Goal: Information Seeking & Learning: Learn about a topic

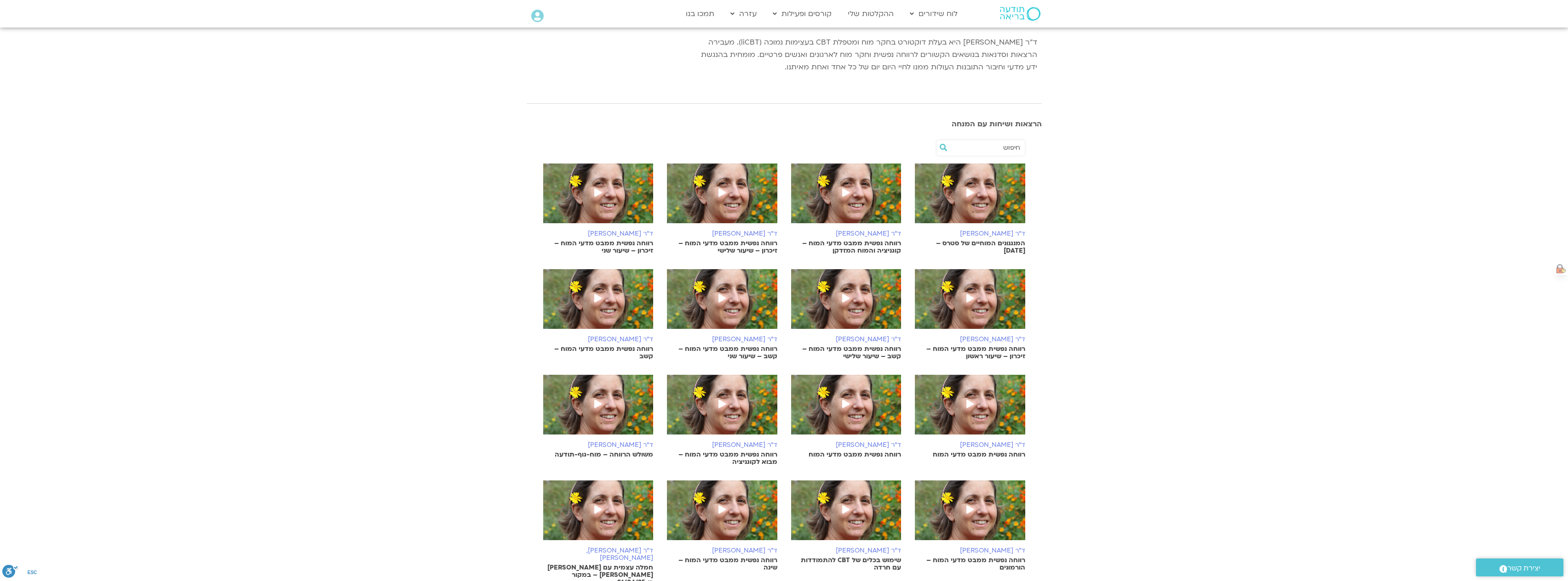
click at [979, 402] on img at bounding box center [969, 409] width 110 height 69
click at [847, 400] on icon at bounding box center [846, 404] width 7 height 9
